Goal: Transaction & Acquisition: Download file/media

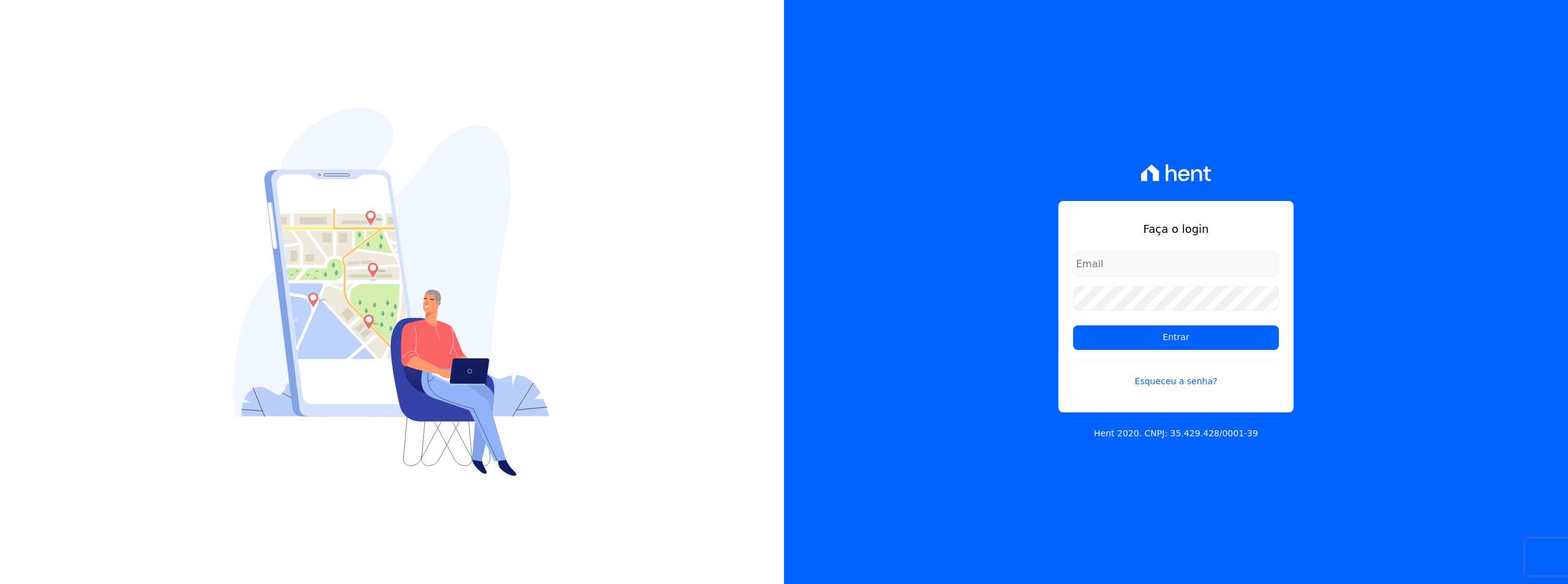
click at [1113, 267] on input "email" at bounding box center [1176, 264] width 206 height 25
type input "[EMAIL_ADDRESS][DOMAIN_NAME]"
click at [1100, 335] on input "Entrar" at bounding box center [1176, 338] width 206 height 25
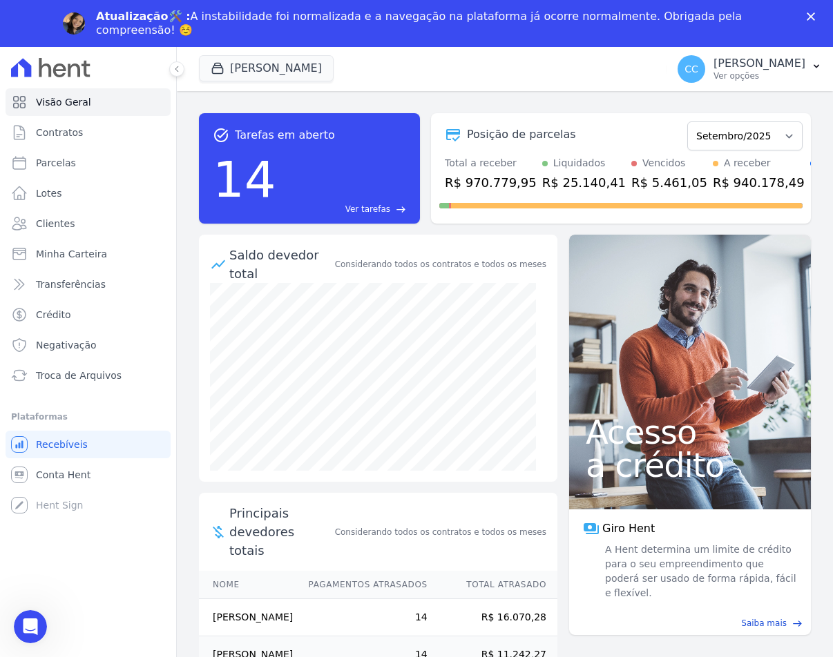
drag, startPoint x: 811, startPoint y: 21, endPoint x: 810, endPoint y: 13, distance: 7.7
click at [811, 21] on div "Atualização🛠️ : A instabilidade foi normalizada e a navegação na plataforma já …" at bounding box center [416, 24] width 833 height 36
click at [810, 13] on icon "Fechar" at bounding box center [811, 16] width 8 height 8
click at [61, 376] on span "Troca de Arquivos" at bounding box center [79, 376] width 86 height 14
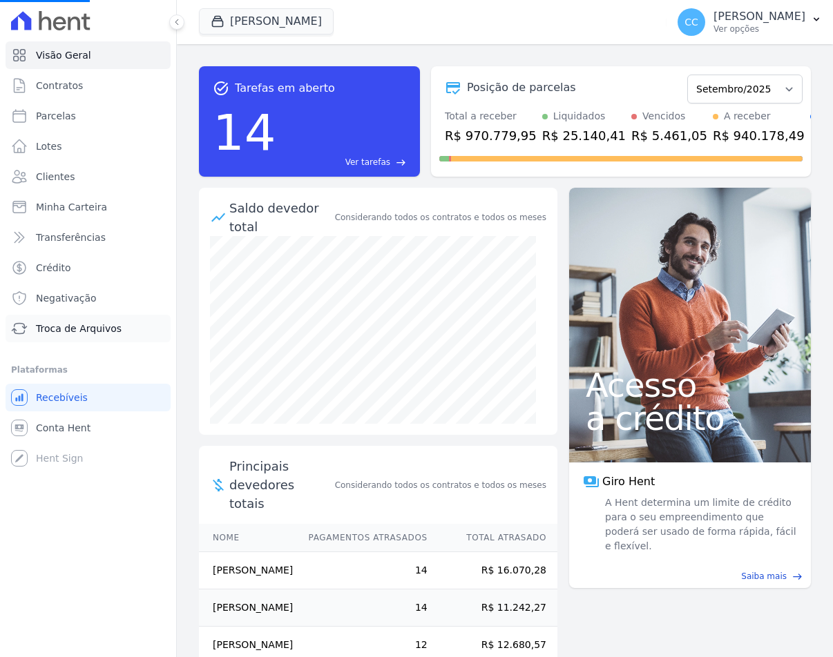
click at [63, 323] on span "Troca de Arquivos" at bounding box center [79, 329] width 86 height 14
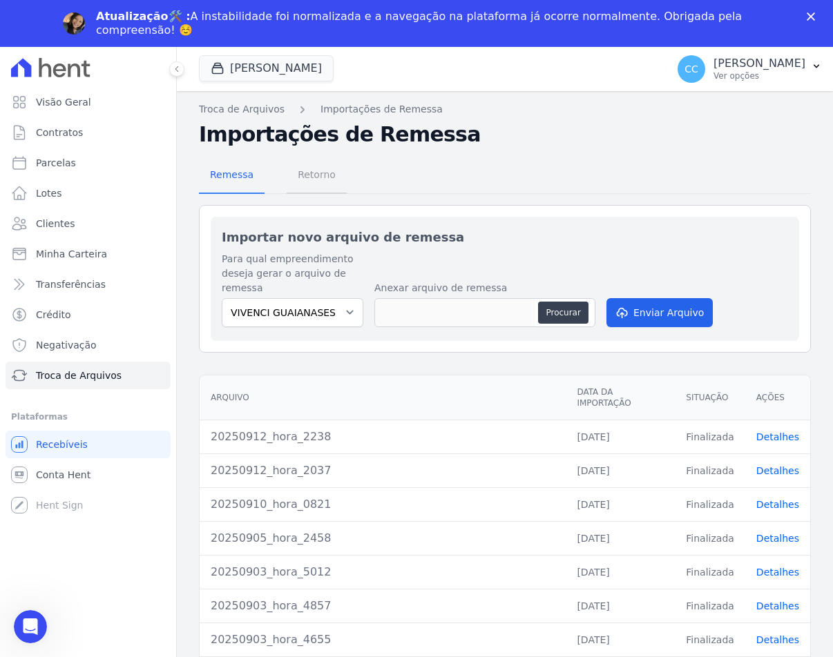
click at [316, 168] on span "Retorno" at bounding box center [316, 175] width 55 height 28
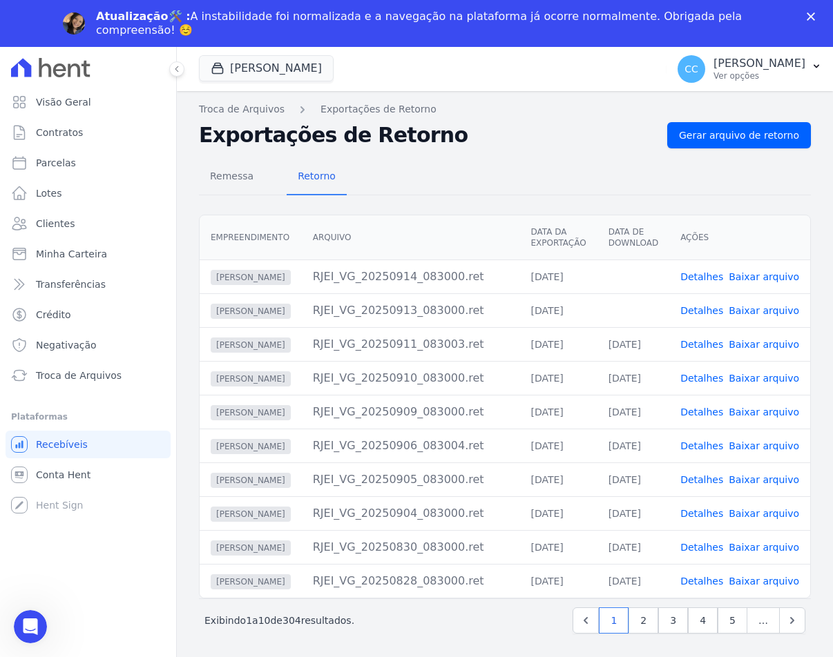
click at [786, 307] on link "Baixar arquivo" at bounding box center [764, 310] width 70 height 11
click at [766, 278] on link "Baixar arquivo" at bounding box center [764, 276] width 70 height 11
click at [232, 68] on button "Vivenci Guaianases" at bounding box center [266, 68] width 135 height 26
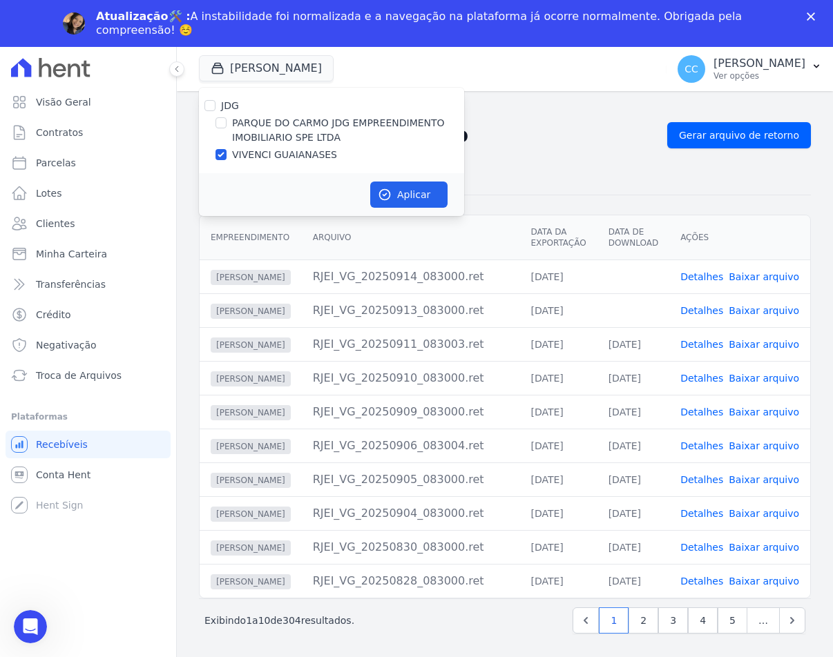
click at [258, 135] on label "PARQUE DO CARMO JDG EMPREENDIMENTO IMOBILIARIO SPE LTDA" at bounding box center [348, 130] width 232 height 29
click at [227, 128] on input "PARQUE DO CARMO JDG EMPREENDIMENTO IMOBILIARIO SPE LTDA" at bounding box center [220, 122] width 11 height 11
checkbox input "true"
click at [260, 148] on label "VIVENCI GUAIANASES" at bounding box center [284, 155] width 105 height 15
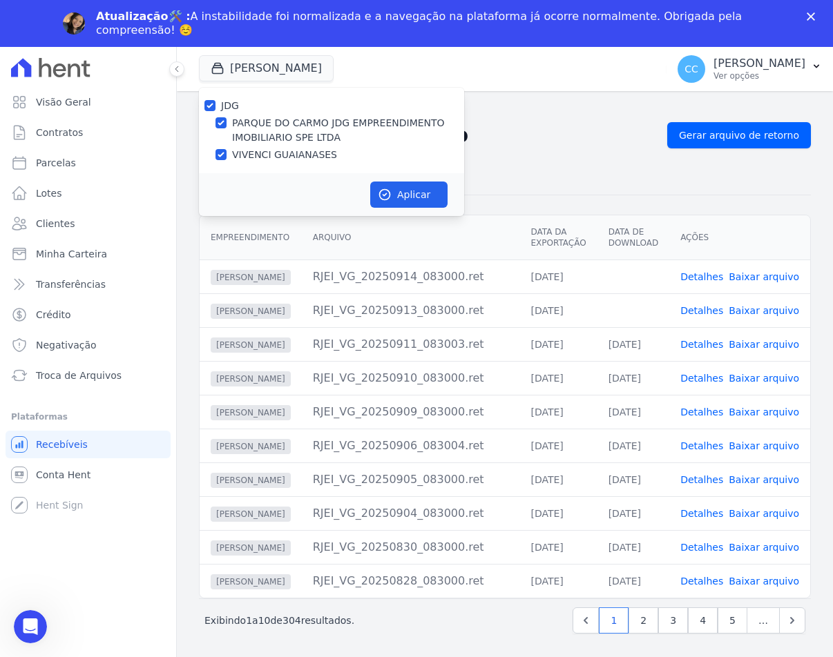
click at [227, 149] on input "VIVENCI GUAIANASES" at bounding box center [220, 154] width 11 height 11
checkbox input "false"
click at [388, 187] on button "Aplicar" at bounding box center [408, 195] width 77 height 26
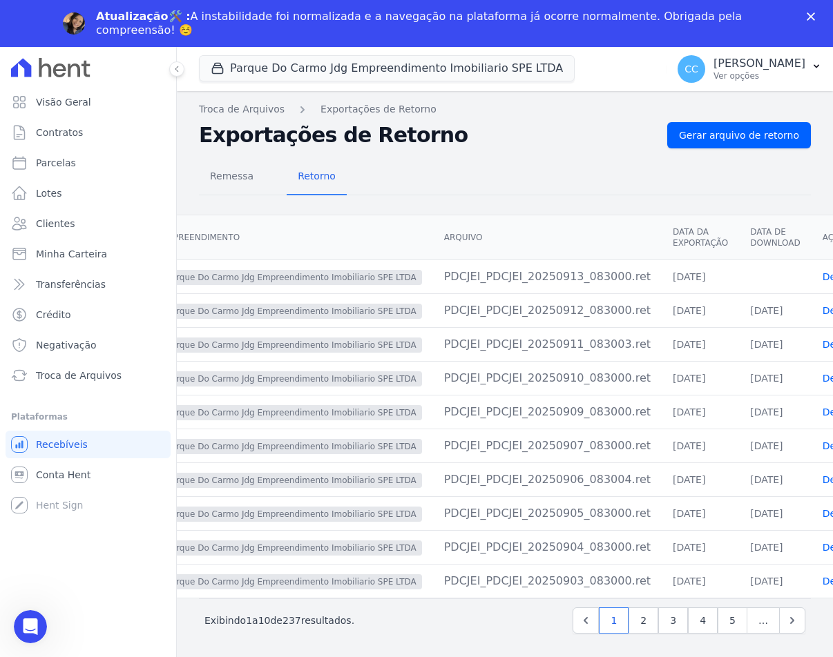
scroll to position [0, 96]
